Goal: Check status: Check status

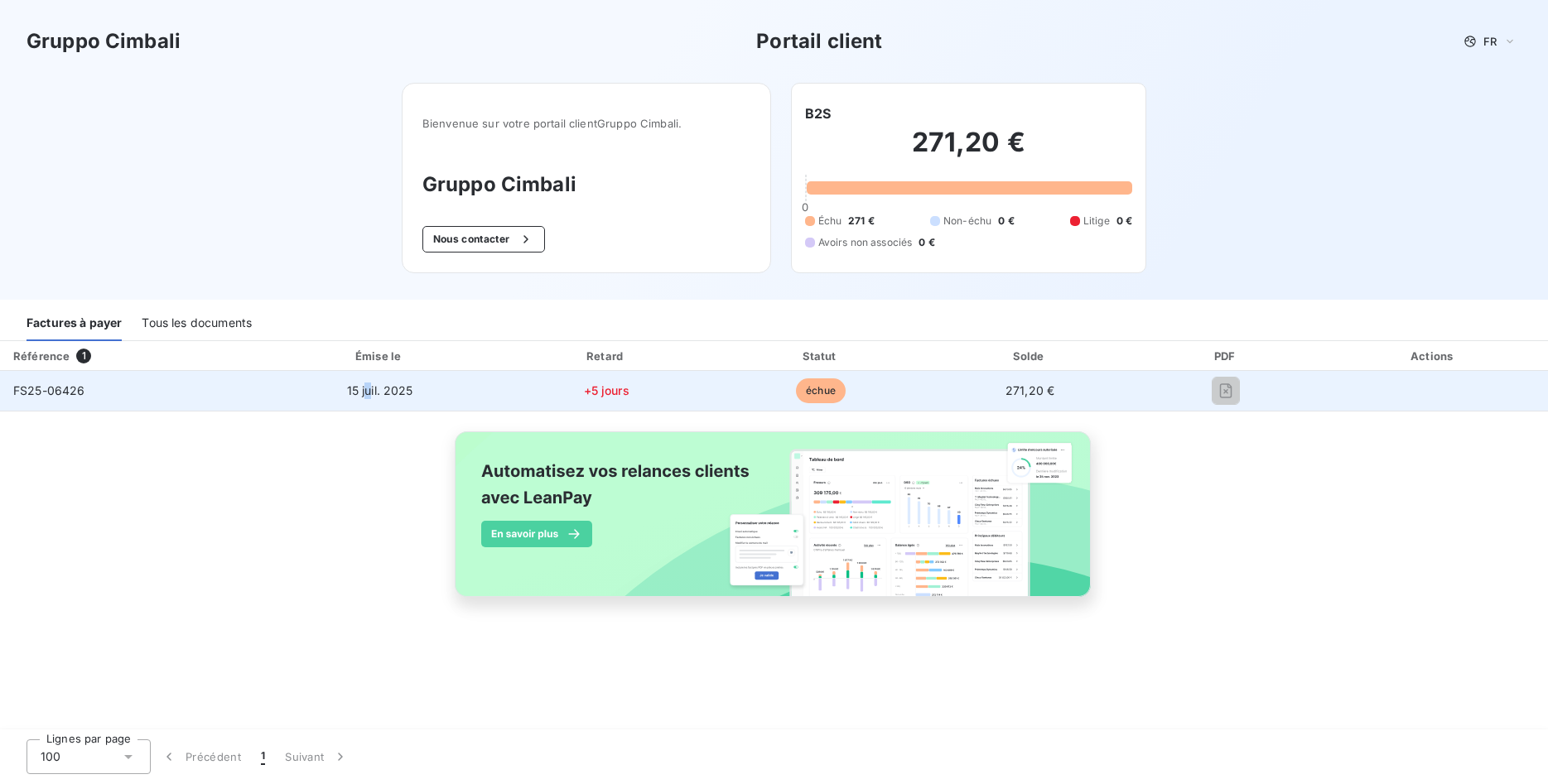
click at [367, 389] on span "15 juil. 2025" at bounding box center [381, 390] width 67 height 15
click at [68, 390] on span "FS25-06426" at bounding box center [49, 390] width 72 height 15
click at [99, 393] on td "FS25-06426" at bounding box center [131, 391] width 262 height 40
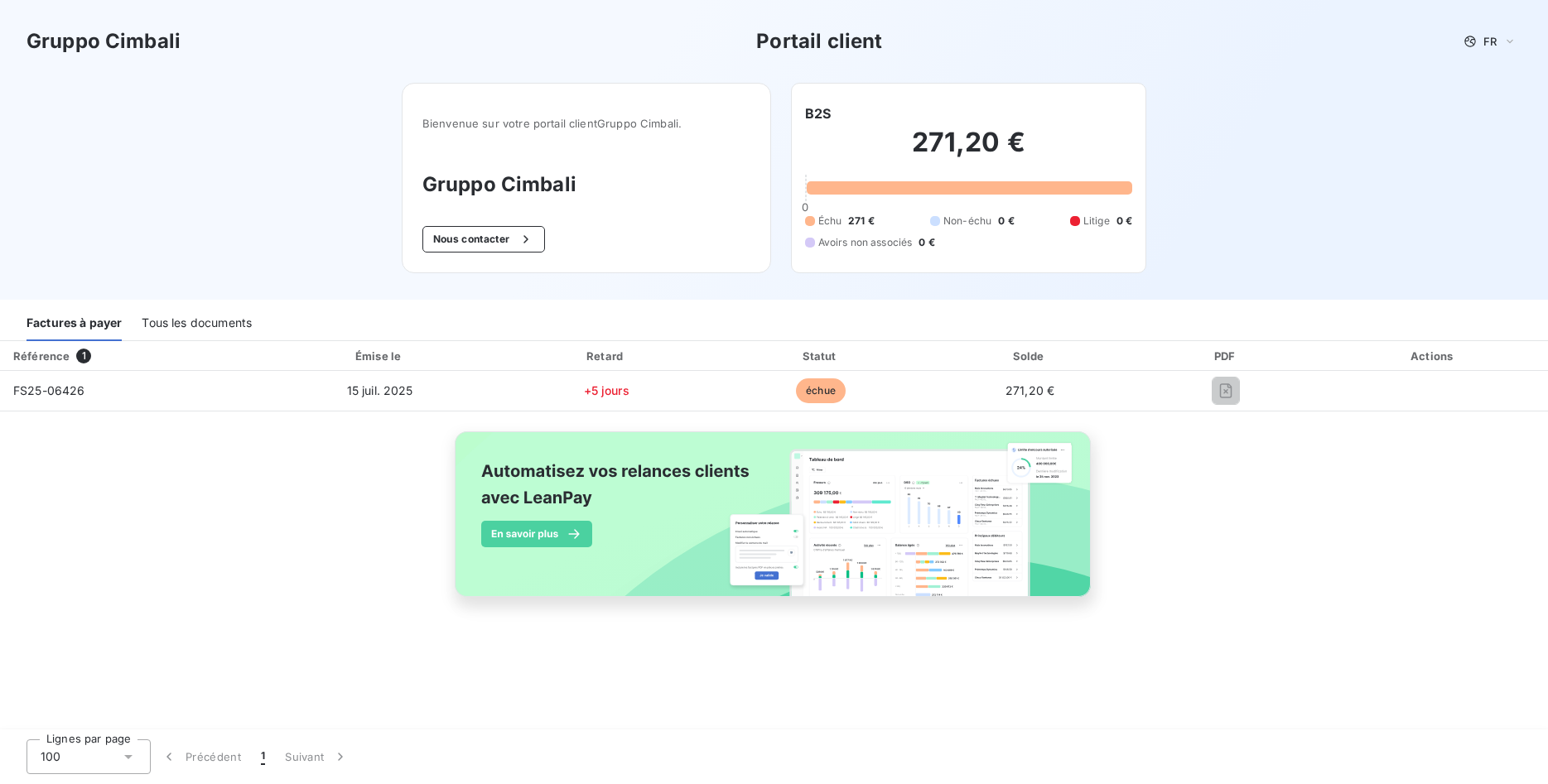
click at [206, 318] on div "Tous les documents" at bounding box center [196, 323] width 110 height 35
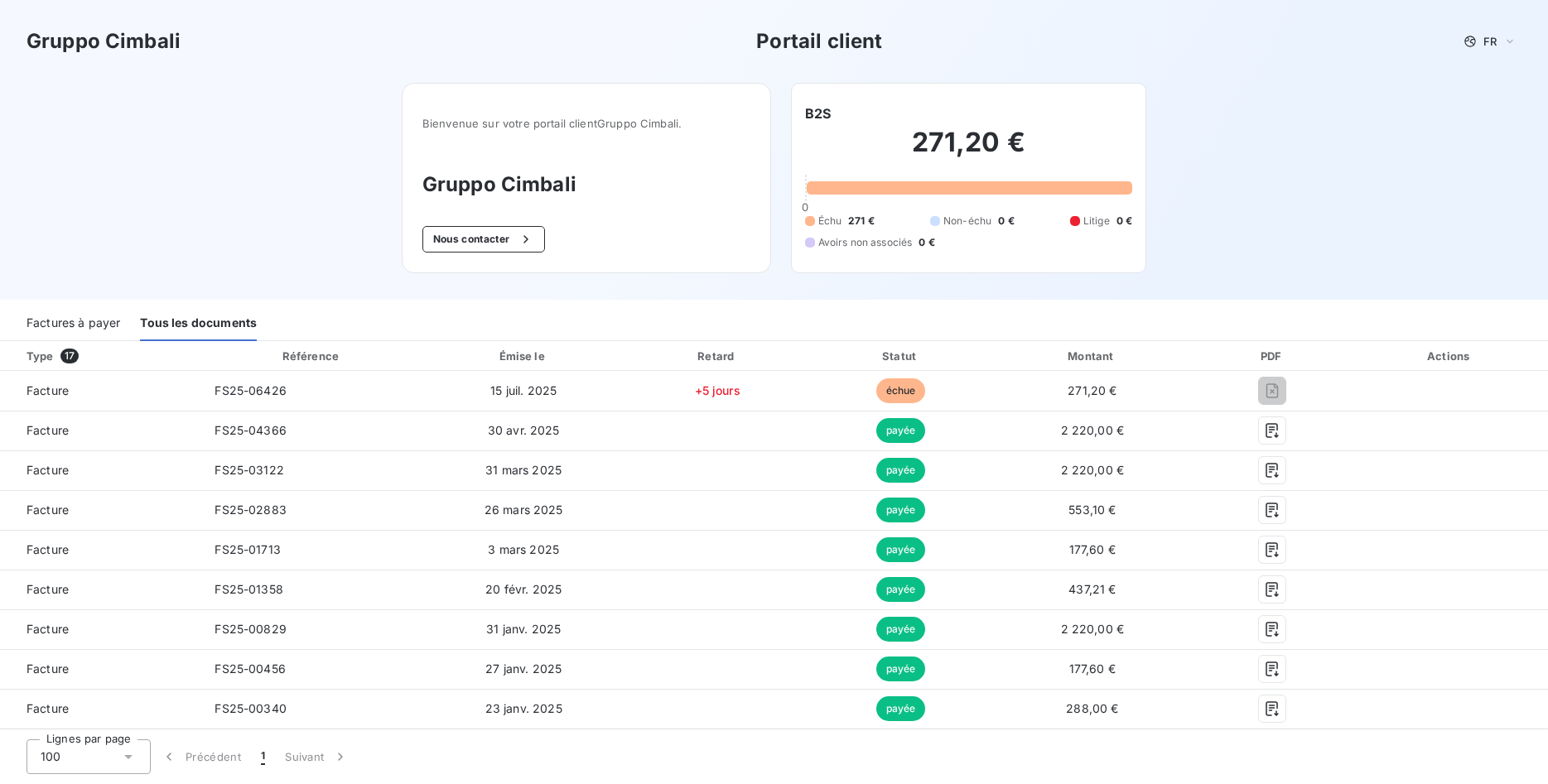
click at [106, 317] on div "Factures à payer" at bounding box center [73, 323] width 94 height 35
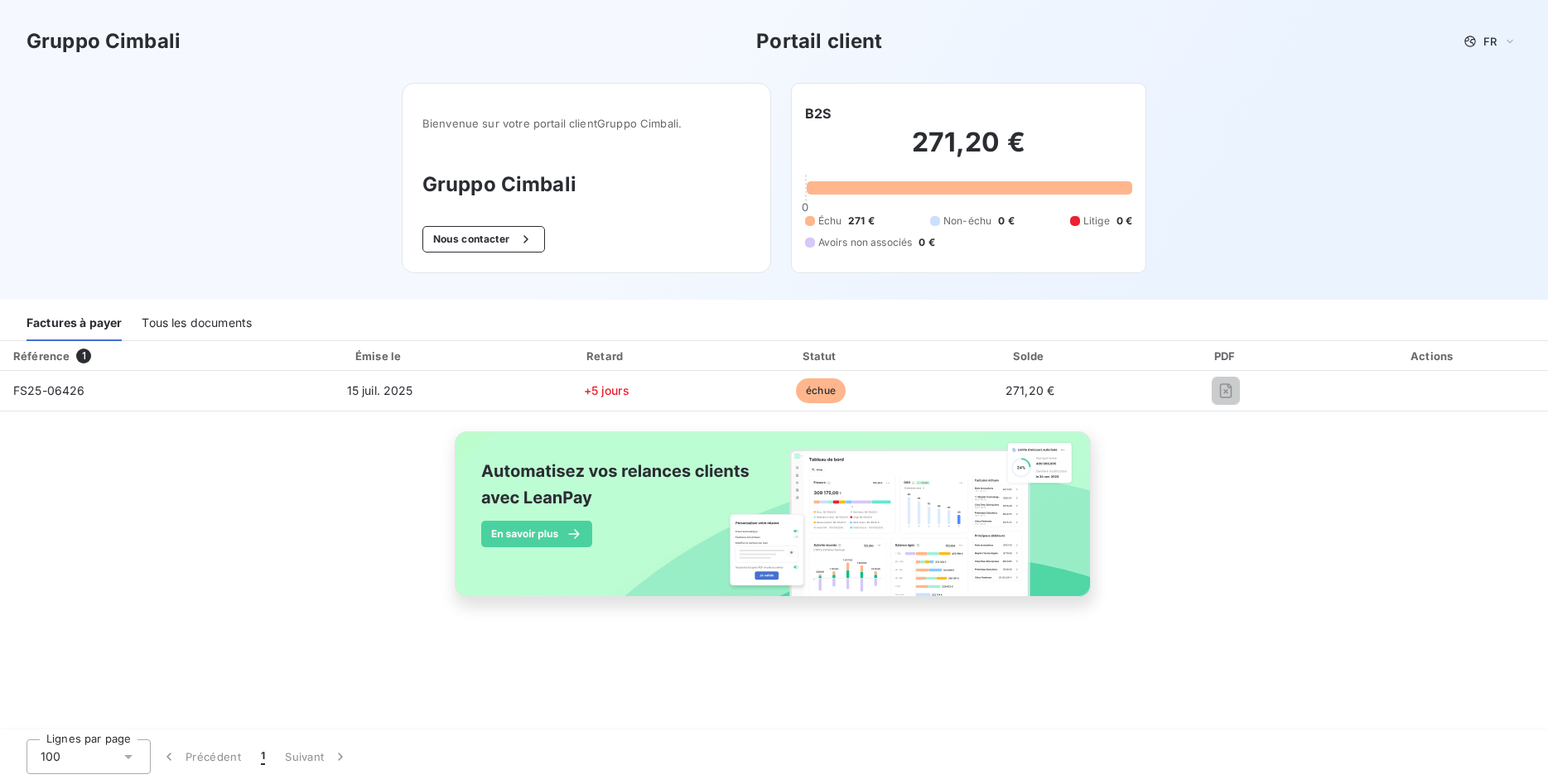
click at [170, 319] on div "Tous les documents" at bounding box center [196, 323] width 110 height 35
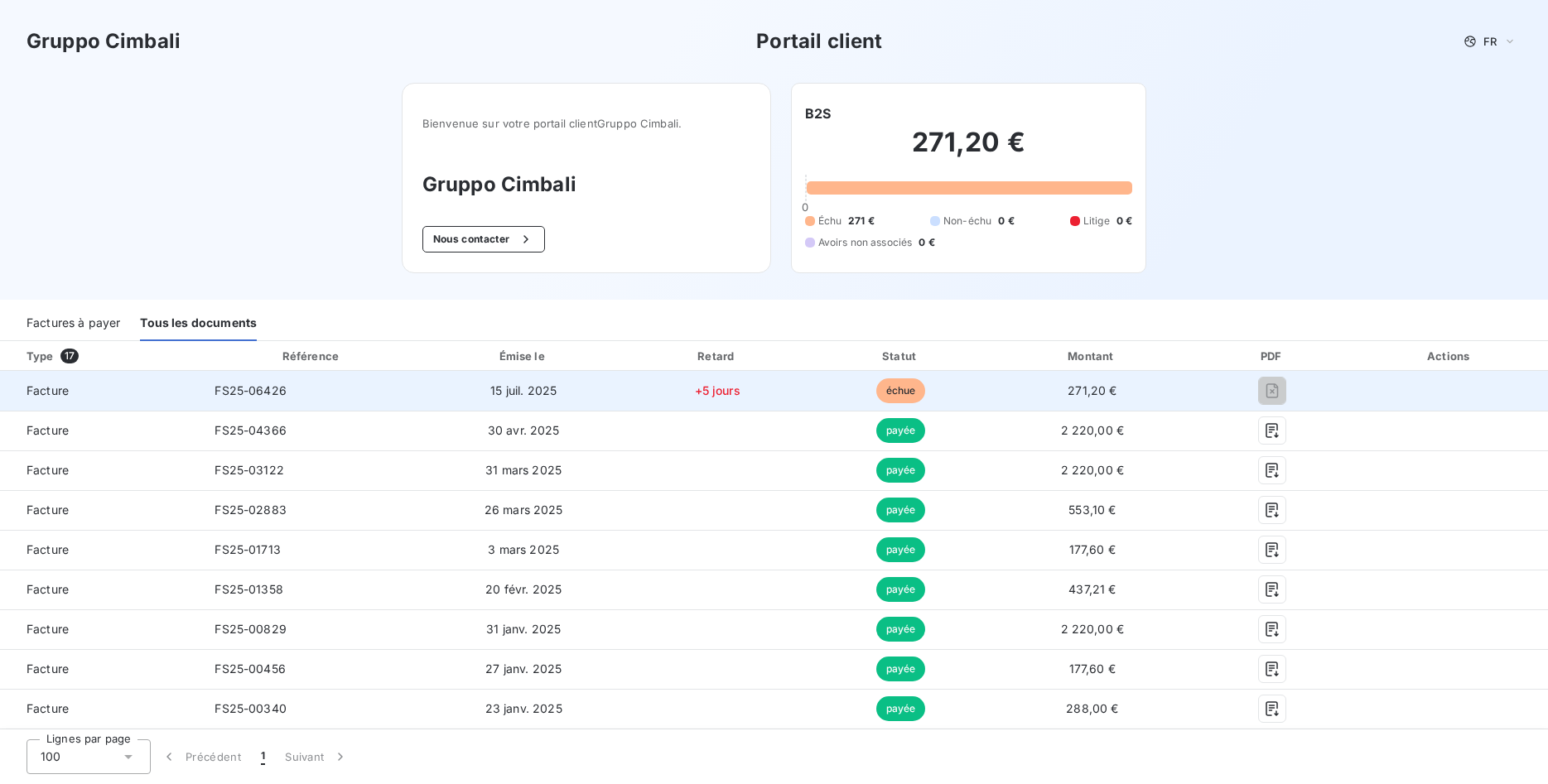
click at [1183, 398] on td "271,20 €" at bounding box center [1092, 391] width 202 height 40
